Goal: Transaction & Acquisition: Book appointment/travel/reservation

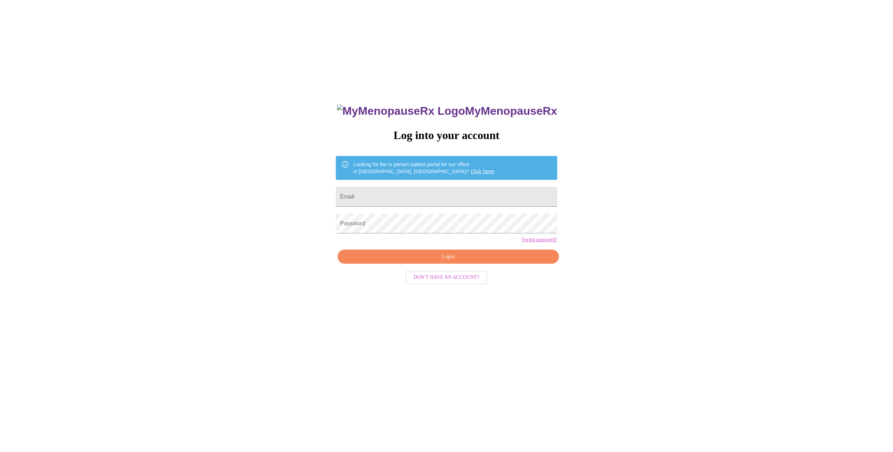
type input "[EMAIL_ADDRESS][DOMAIN_NAME]"
click at [478, 264] on button "Login" at bounding box center [448, 257] width 221 height 14
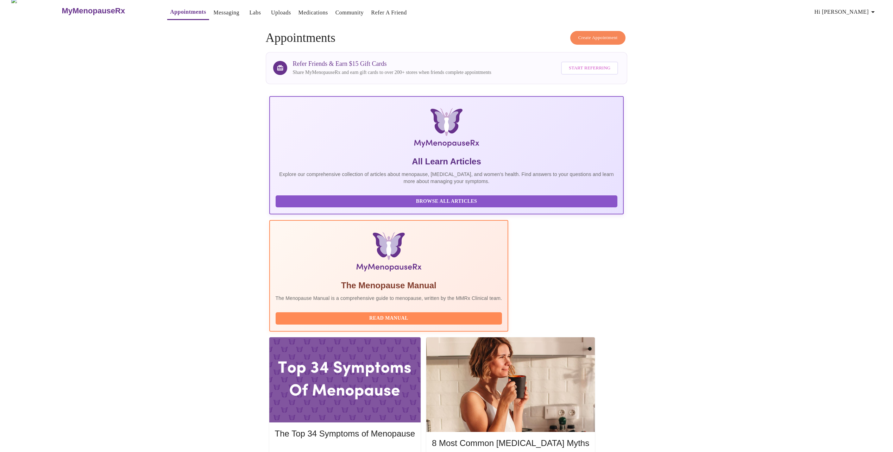
scroll to position [13, 0]
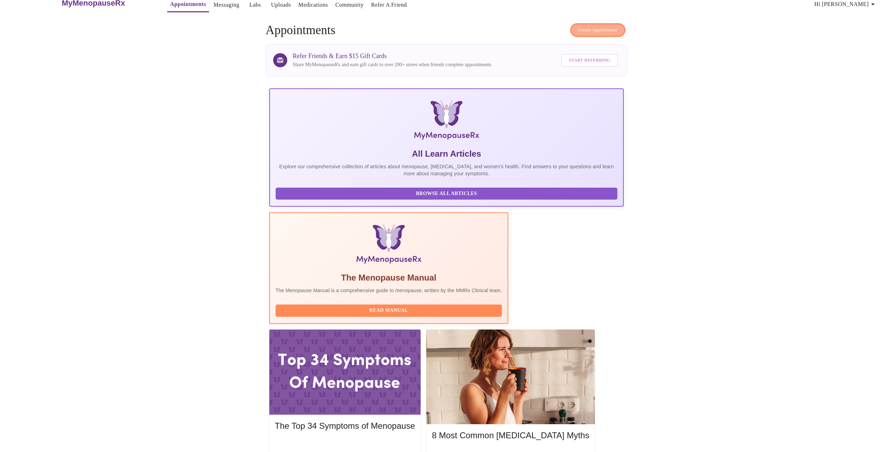
click at [600, 27] on span "Create Appointment" at bounding box center [597, 30] width 39 height 8
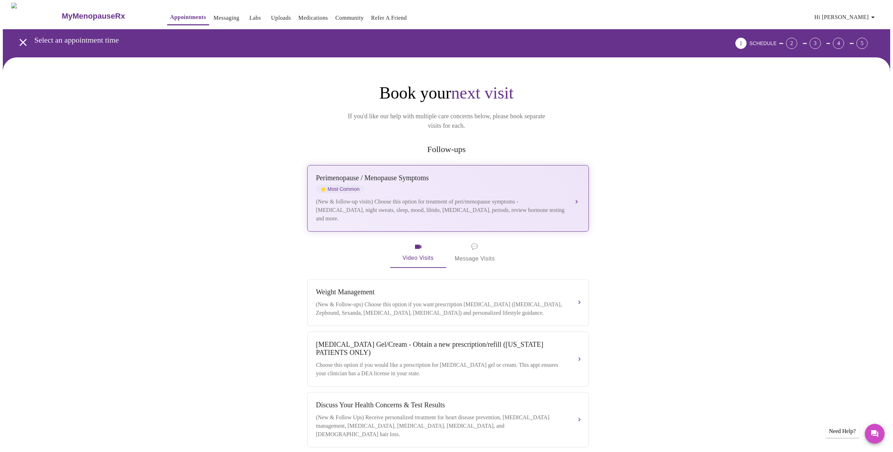
click at [464, 197] on div "(New & follow-up visits) Choose this option for treatment of peri/menopause sym…" at bounding box center [441, 209] width 250 height 25
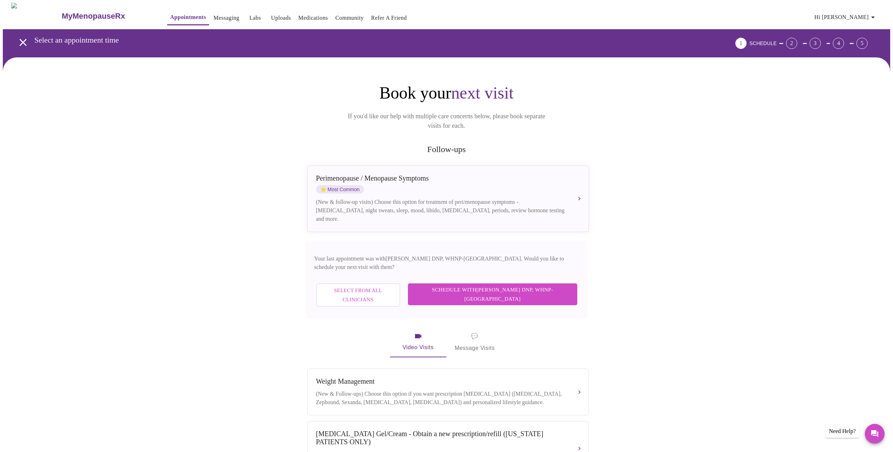
click at [522, 285] on span "Schedule with [PERSON_NAME] DNP, WHNP-BC" at bounding box center [492, 294] width 155 height 19
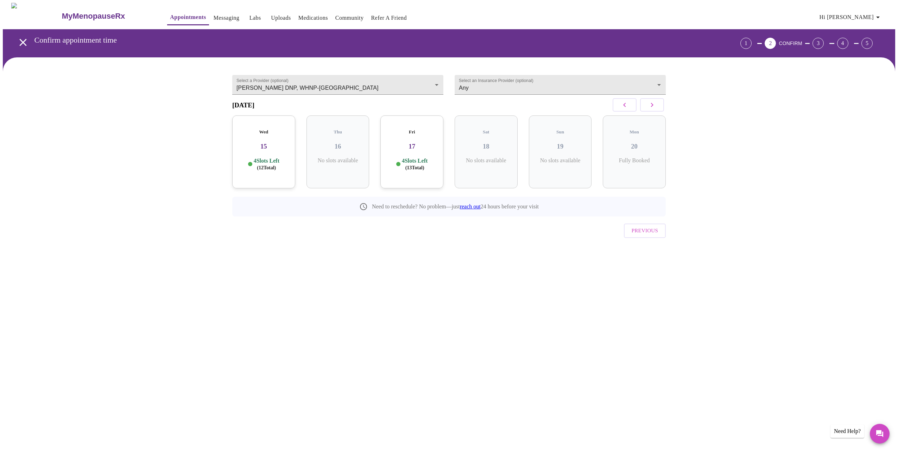
click at [648, 107] on icon "button" at bounding box center [652, 105] width 8 height 8
click at [418, 166] on span "( 6 Total)" at bounding box center [415, 167] width 17 height 5
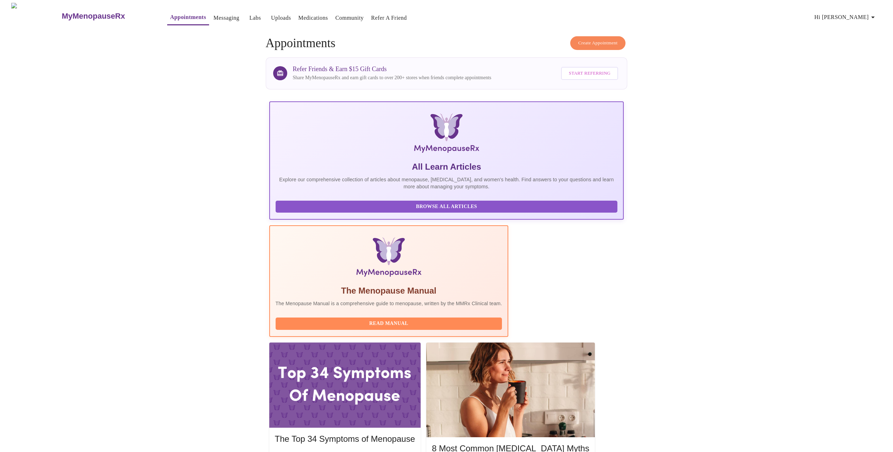
click at [597, 46] on button "Create Appointment" at bounding box center [598, 43] width 56 height 14
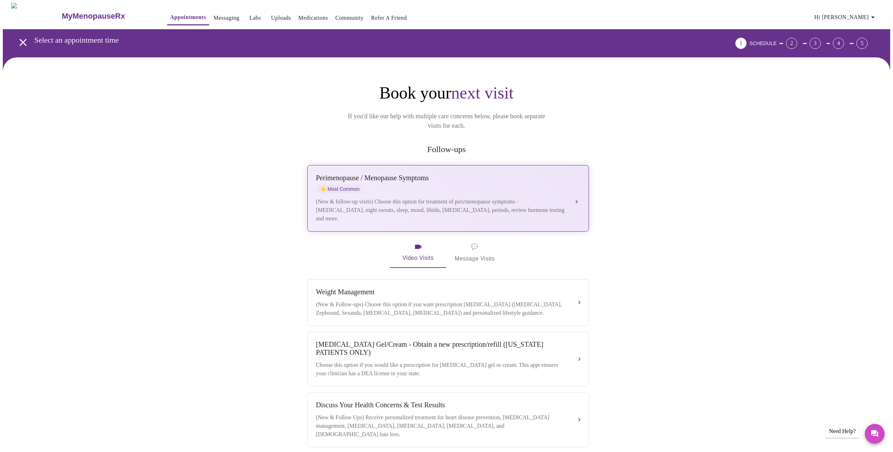
click at [451, 210] on div "(New & follow-up visits) Choose this option for treatment of peri/menopause sym…" at bounding box center [441, 209] width 250 height 25
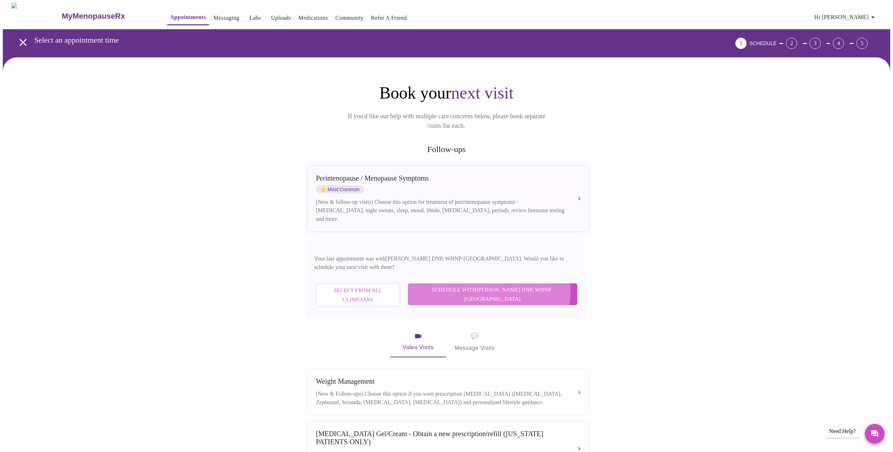
click at [525, 285] on span "Schedule with [PERSON_NAME] DNP, WHNP-BC" at bounding box center [492, 294] width 155 height 19
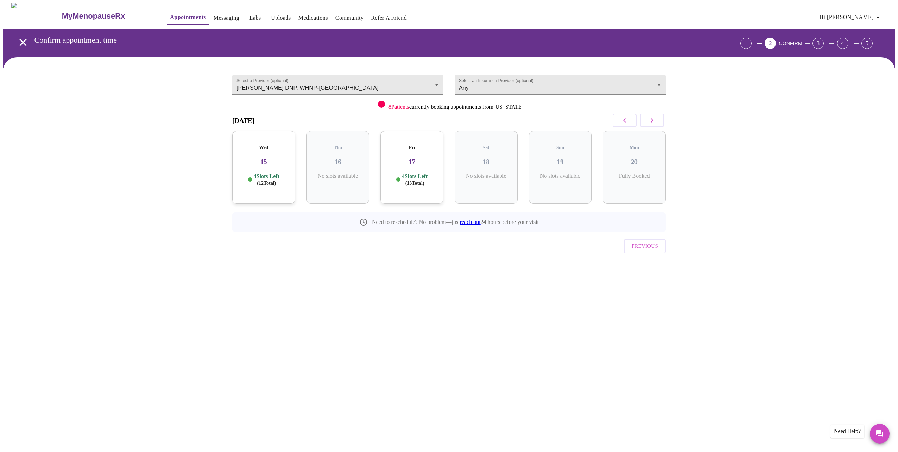
click at [418, 158] on h3 "17" at bounding box center [412, 162] width 52 height 8
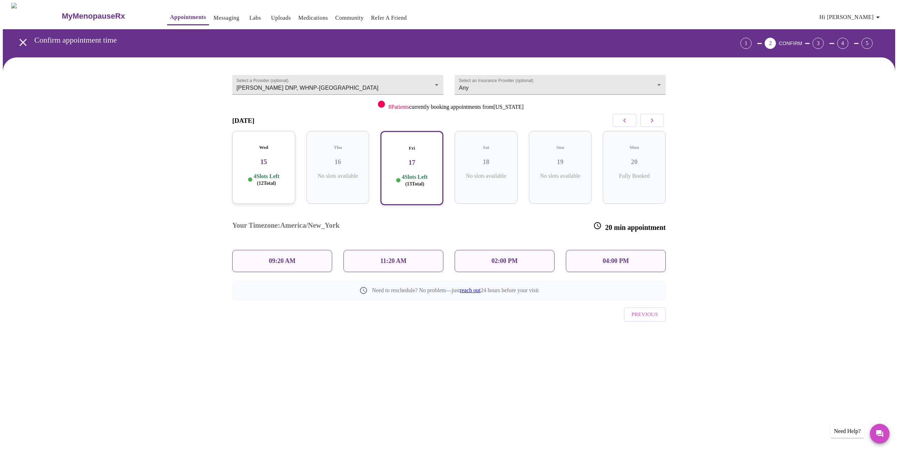
click at [592, 250] on div "04:00 PM" at bounding box center [616, 261] width 100 height 22
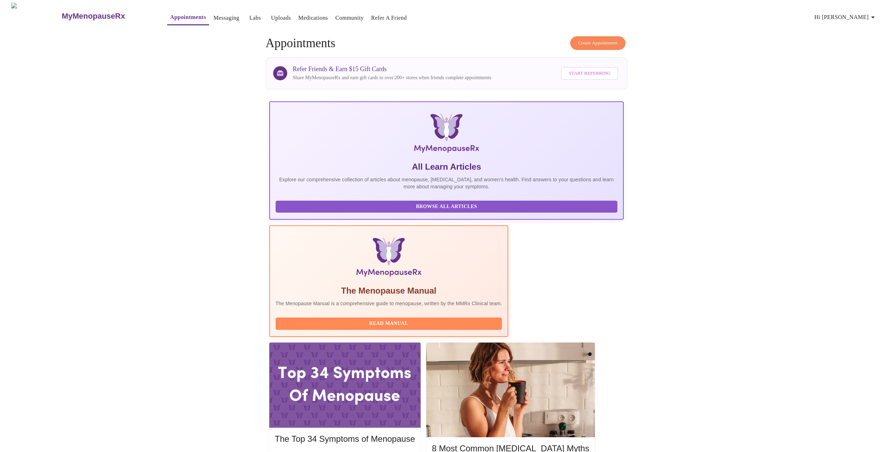
click at [594, 40] on span "Create Appointment" at bounding box center [597, 43] width 39 height 8
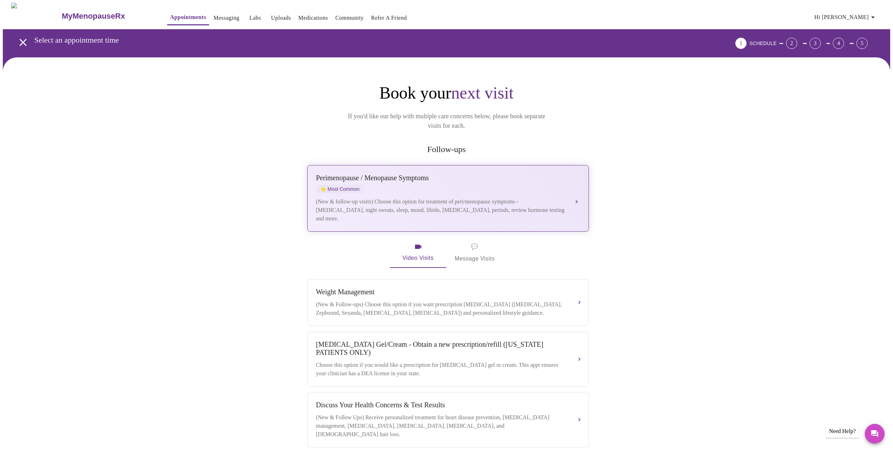
click at [484, 199] on div "(New & follow-up visits) Choose this option for treatment of peri/menopause sym…" at bounding box center [441, 209] width 250 height 25
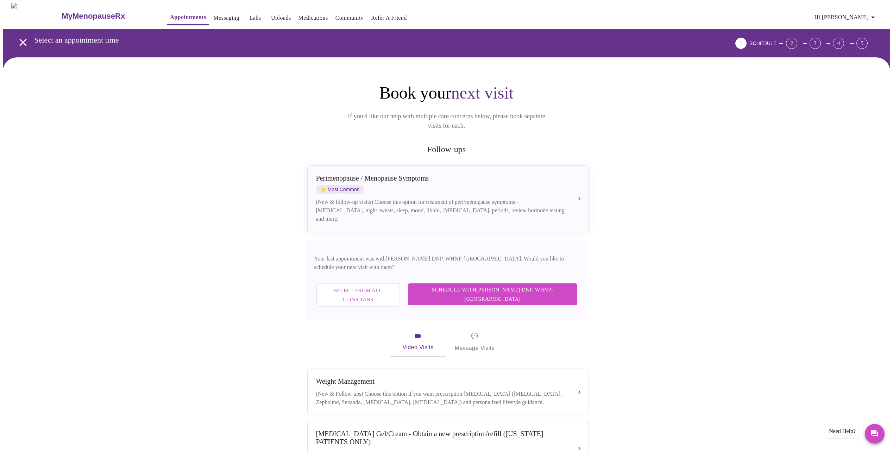
click at [518, 285] on span "Schedule with [PERSON_NAME] DNP, WHNP-BC" at bounding box center [492, 294] width 155 height 19
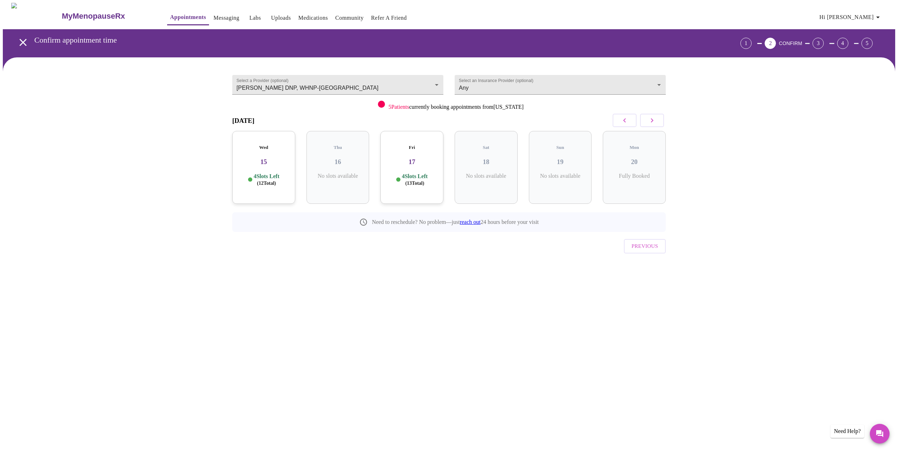
click at [409, 173] on p "4 Slots Left ( 13 Total)" at bounding box center [415, 180] width 26 height 14
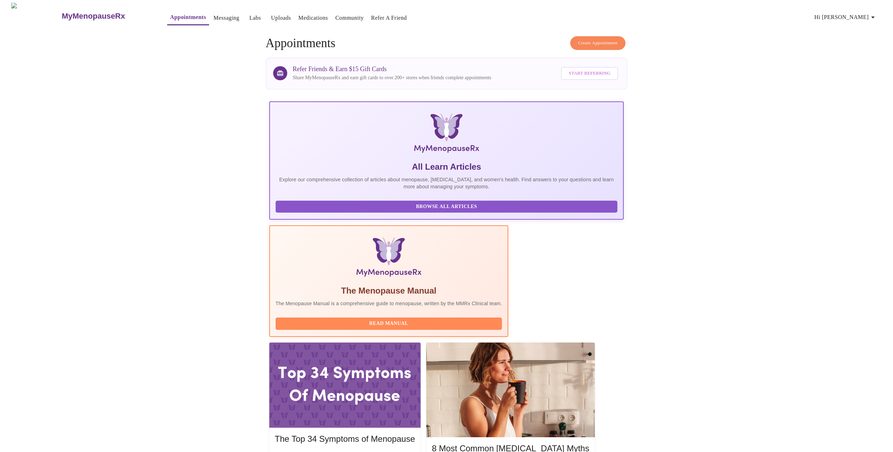
click at [593, 39] on span "Create Appointment" at bounding box center [597, 43] width 39 height 8
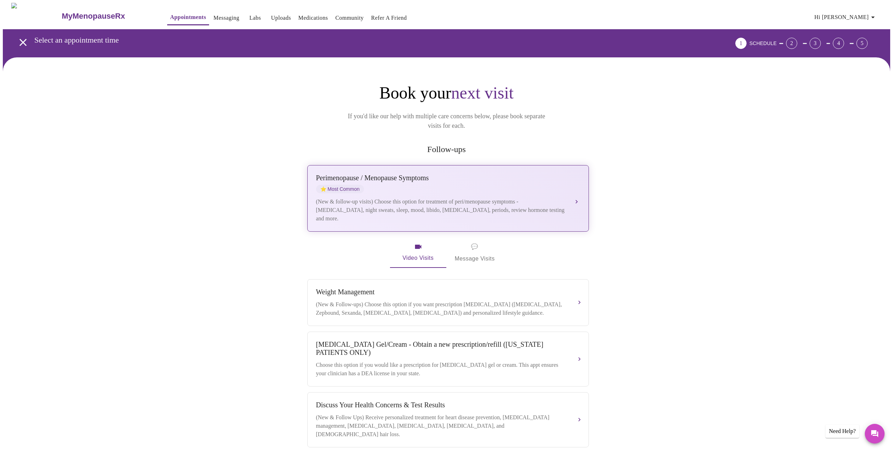
click at [428, 201] on div "(New & follow-up visits) Choose this option for treatment of peri/menopause sym…" at bounding box center [441, 209] width 250 height 25
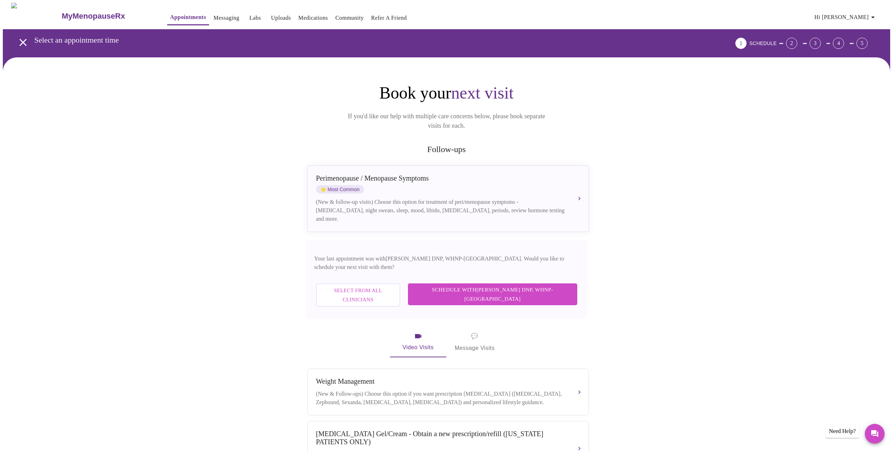
click at [392, 286] on span "Select from All Clinicians" at bounding box center [358, 295] width 69 height 19
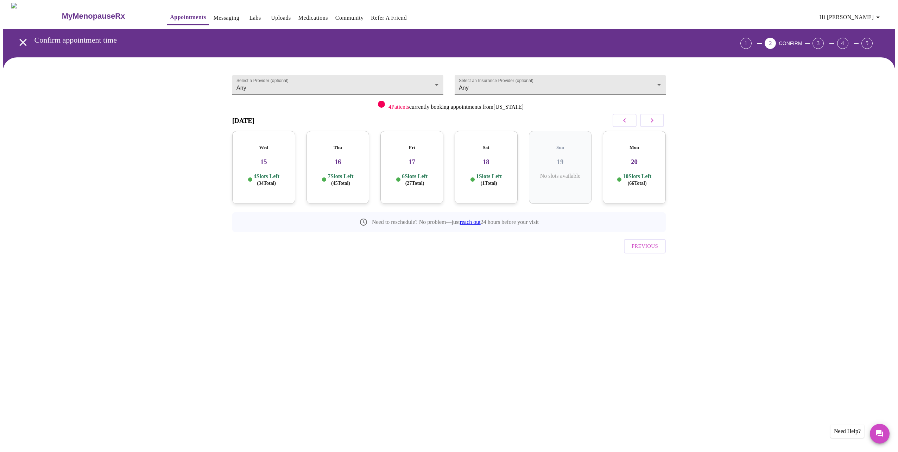
click at [481, 181] on span "( 1 Total)" at bounding box center [489, 183] width 17 height 5
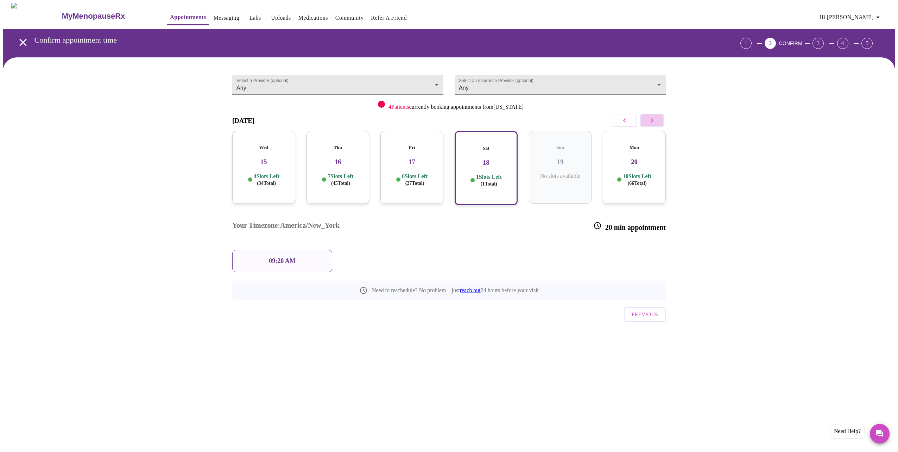
click at [655, 119] on icon "button" at bounding box center [652, 120] width 8 height 8
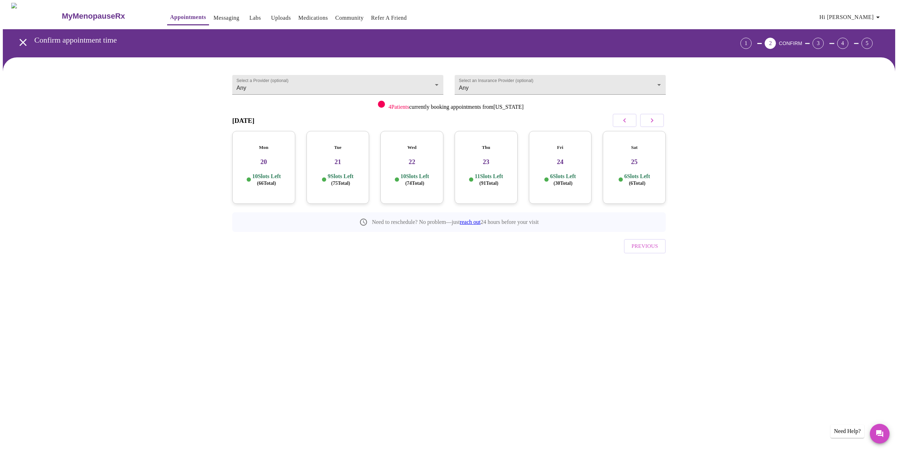
click at [569, 158] on h3 "24" at bounding box center [561, 162] width 52 height 8
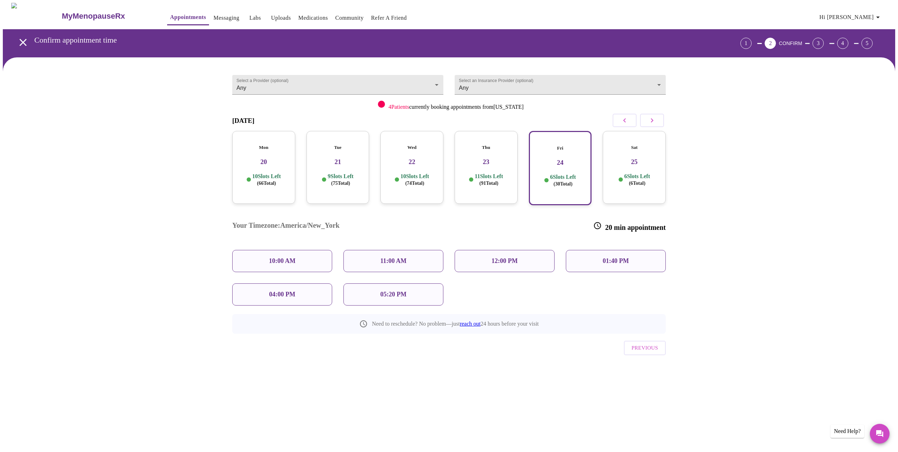
click at [281, 159] on h3 "20" at bounding box center [264, 162] width 52 height 8
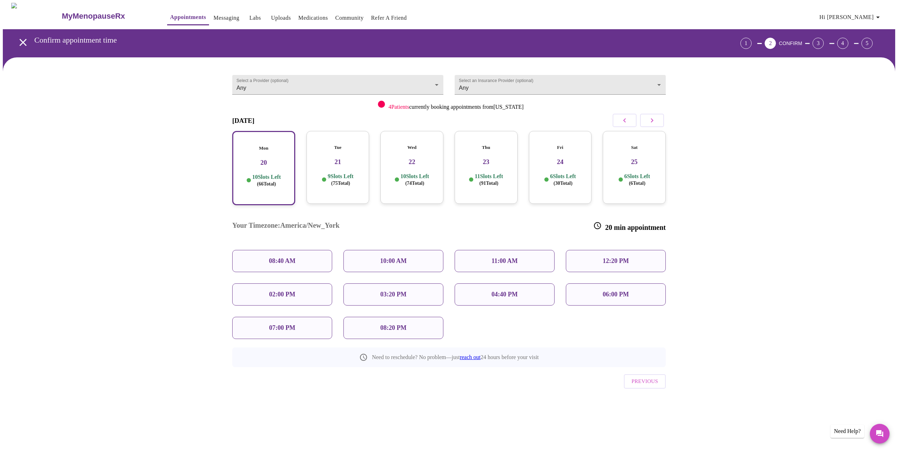
click at [397, 257] on p "10:00 AM" at bounding box center [393, 260] width 27 height 7
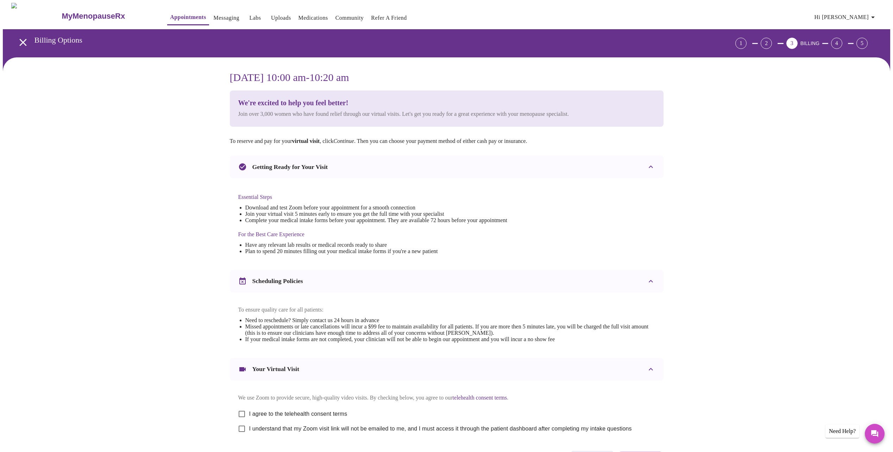
click at [243, 417] on input "I agree to the telehealth consent terms" at bounding box center [241, 414] width 15 height 15
checkbox input "true"
click at [242, 433] on input "I understand that my Zoom visit link will not be emailed to me, and I must acce…" at bounding box center [241, 428] width 15 height 15
checkbox input "true"
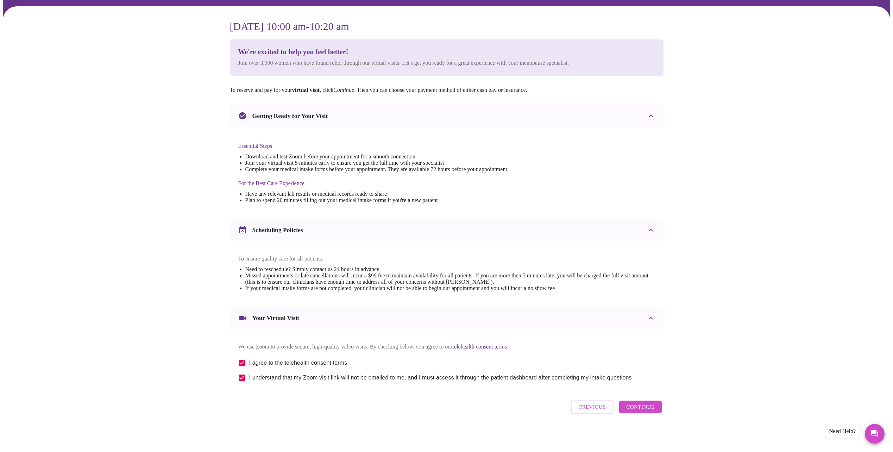
scroll to position [58, 0]
click at [655, 411] on button "Continue" at bounding box center [640, 407] width 42 height 13
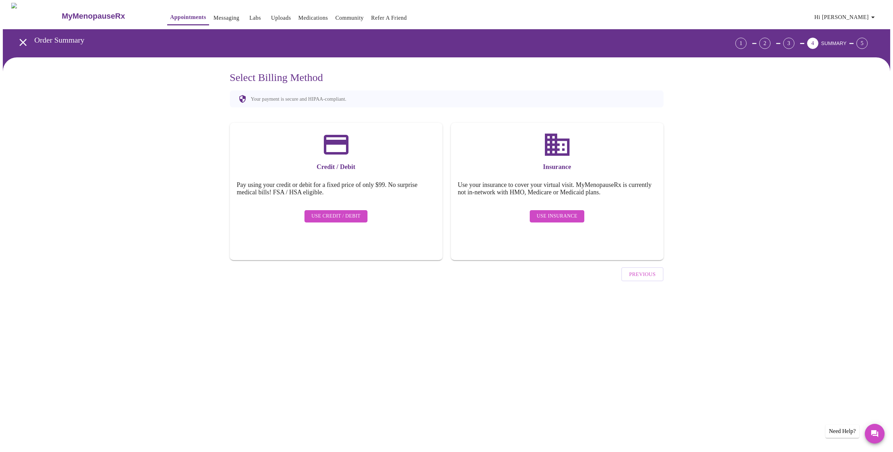
scroll to position [0, 0]
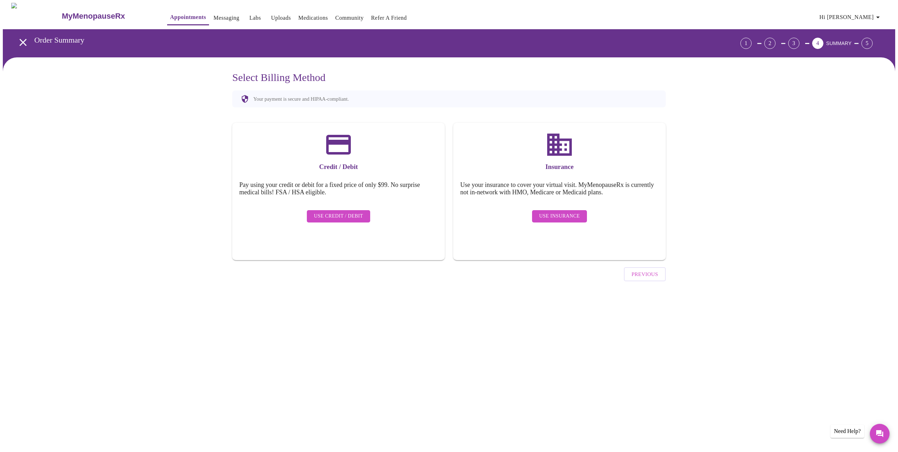
click at [570, 212] on span "Use Insurance" at bounding box center [559, 216] width 40 height 9
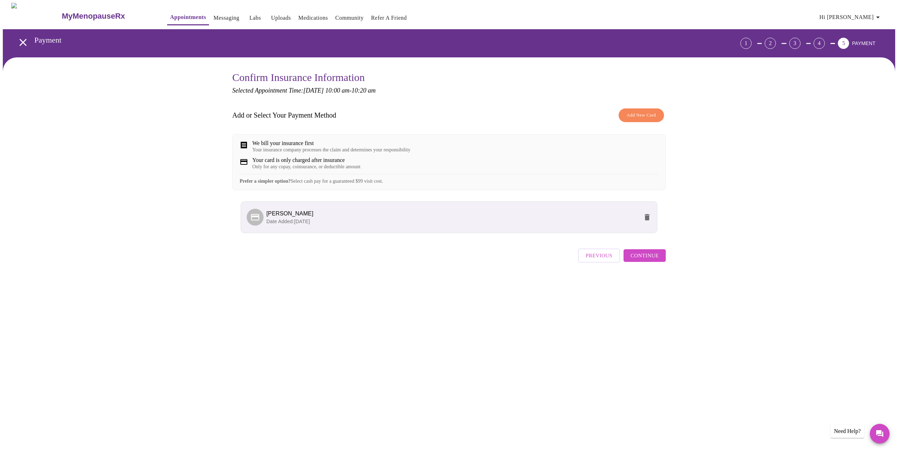
click at [659, 262] on button "Continue" at bounding box center [645, 255] width 42 height 13
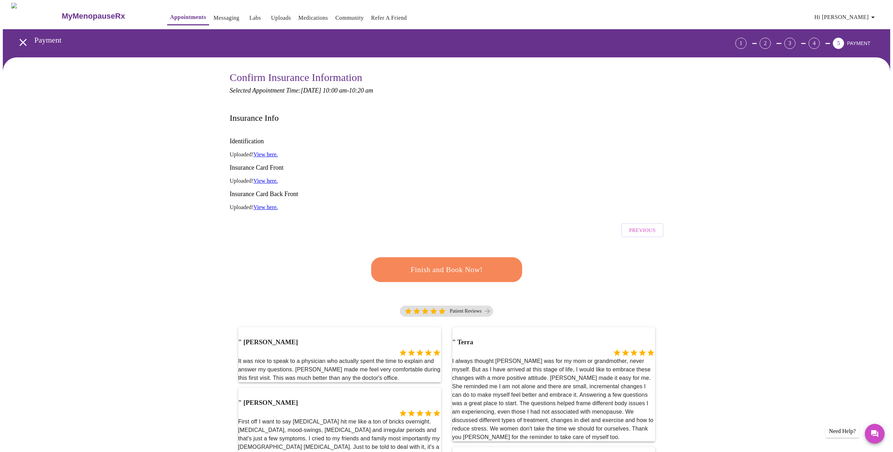
click at [470, 263] on span "Finish and Book Now!" at bounding box center [446, 269] width 131 height 13
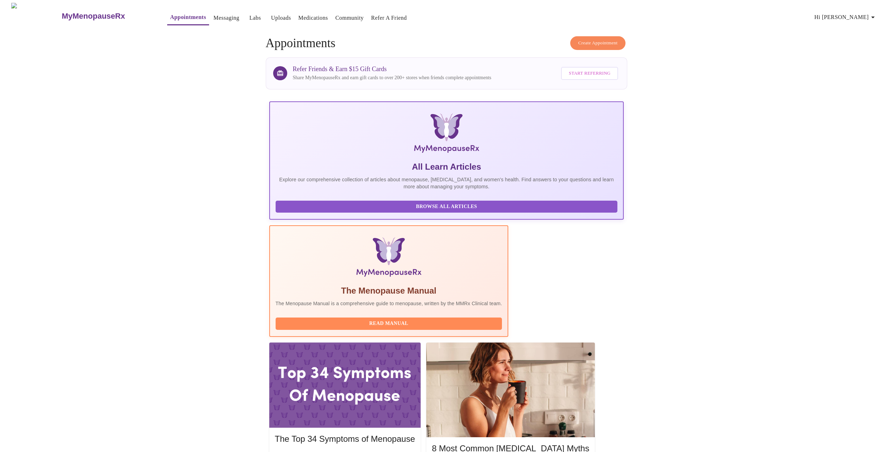
drag, startPoint x: 316, startPoint y: 288, endPoint x: 366, endPoint y: 288, distance: 50.0
drag, startPoint x: 366, startPoint y: 288, endPoint x: 357, endPoint y: 286, distance: 9.3
